Goal: Find specific page/section

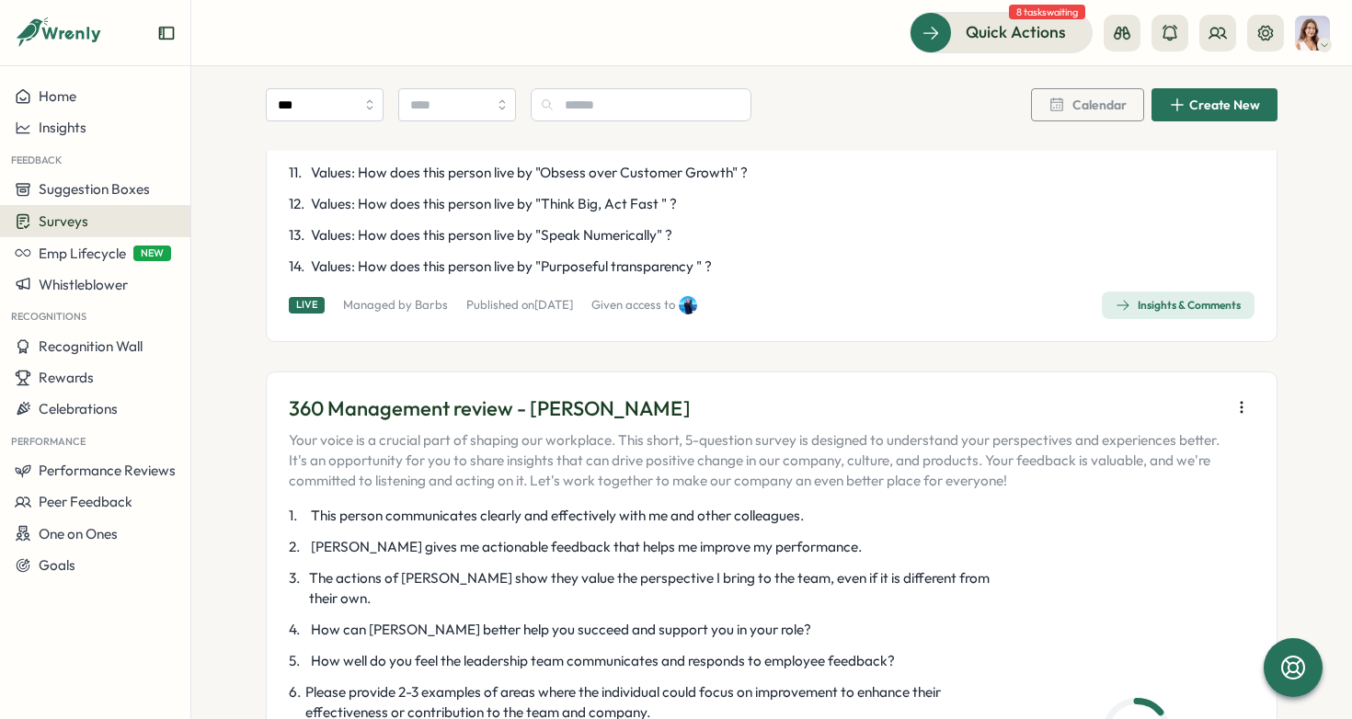
scroll to position [899, 0]
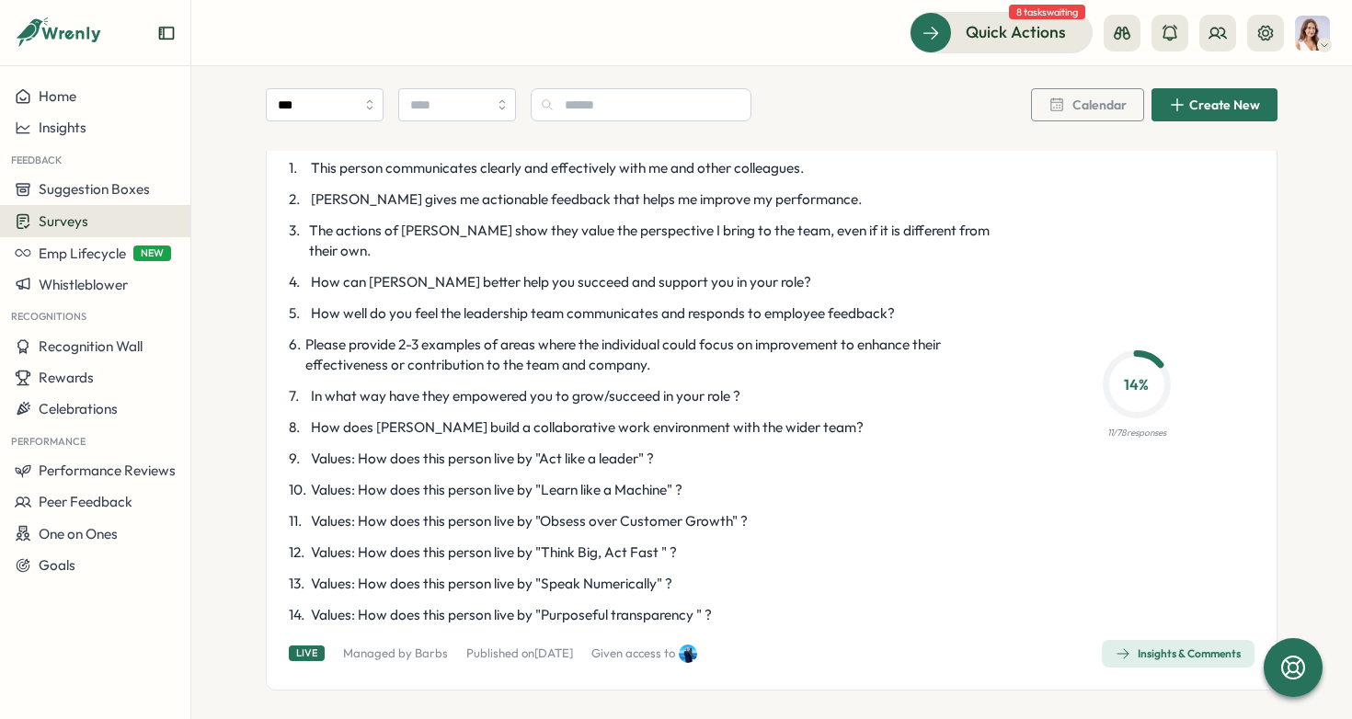
click at [1124, 647] on icon "button" at bounding box center [1123, 654] width 15 height 15
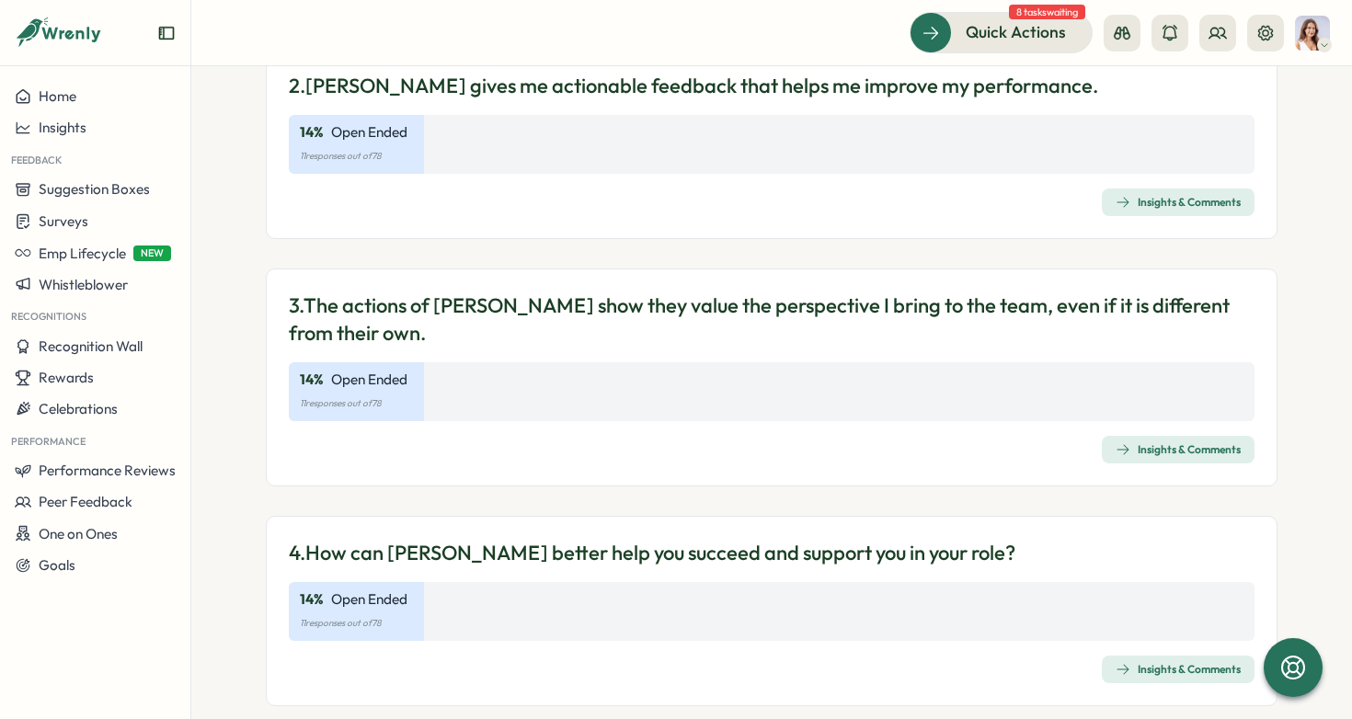
scroll to position [562, 0]
click at [1148, 207] on div "Insights & Comments" at bounding box center [1178, 201] width 125 height 15
